Goal: Information Seeking & Learning: Find specific page/section

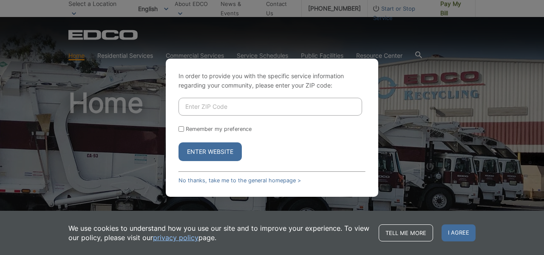
click at [235, 110] on input "Enter ZIP Code" at bounding box center [271, 107] width 184 height 18
type input "91932"
click at [181, 128] on input "Remember my preference" at bounding box center [182, 129] width 6 height 6
checkbox input "true"
click at [193, 147] on button "Enter Website" at bounding box center [210, 151] width 63 height 19
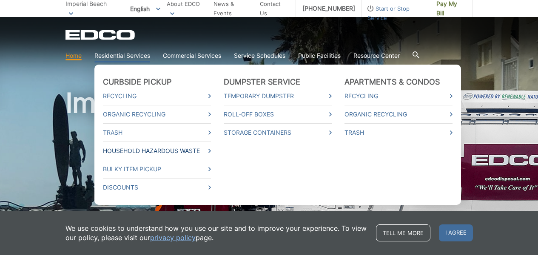
click at [122, 150] on link "Household Hazardous Waste" at bounding box center [157, 150] width 108 height 9
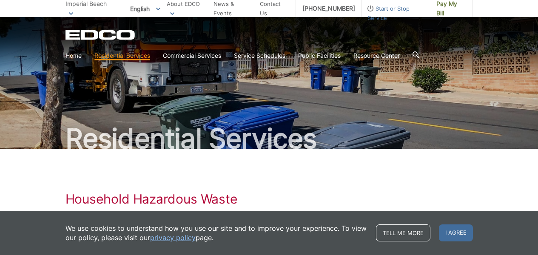
click at [445, 234] on span "I agree" at bounding box center [456, 232] width 34 height 17
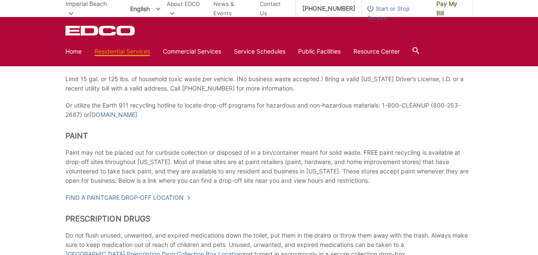
scroll to position [340, 0]
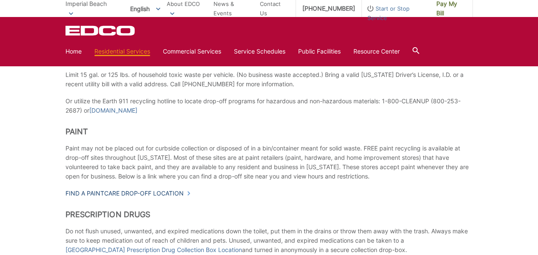
click at [161, 192] on link "Find a PaintCare drop-off location" at bounding box center [127, 193] width 125 height 9
click at [167, 191] on link "Find a PaintCare drop-off location" at bounding box center [127, 193] width 125 height 9
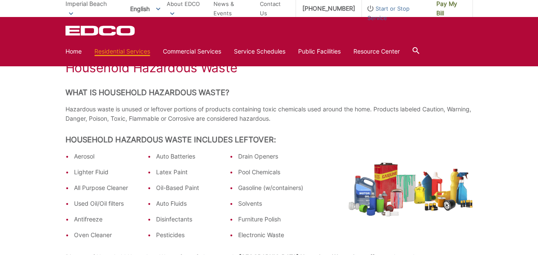
scroll to position [128, 0]
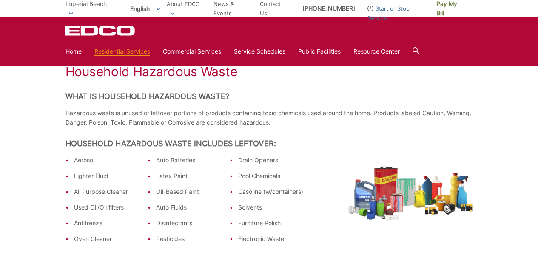
drag, startPoint x: 362, startPoint y: 98, endPoint x: 347, endPoint y: 93, distance: 15.3
click at [347, 93] on h2 "What is Household Hazardous Waste?" at bounding box center [268, 96] width 407 height 9
drag, startPoint x: 296, startPoint y: 78, endPoint x: 270, endPoint y: 91, distance: 29.1
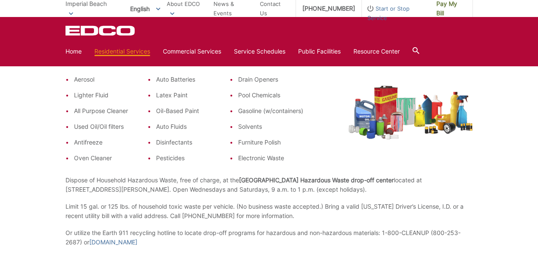
scroll to position [213, 0]
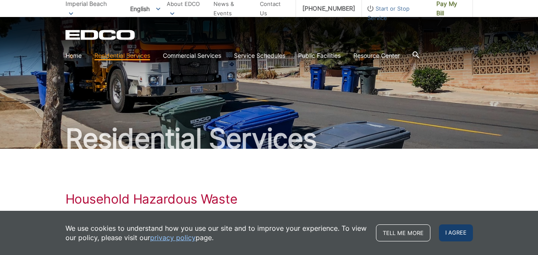
click at [460, 233] on span "I agree" at bounding box center [456, 232] width 34 height 17
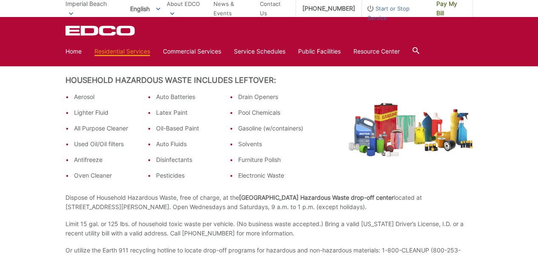
scroll to position [128, 0]
